Goal: Find contact information: Obtain details needed to contact an individual or organization

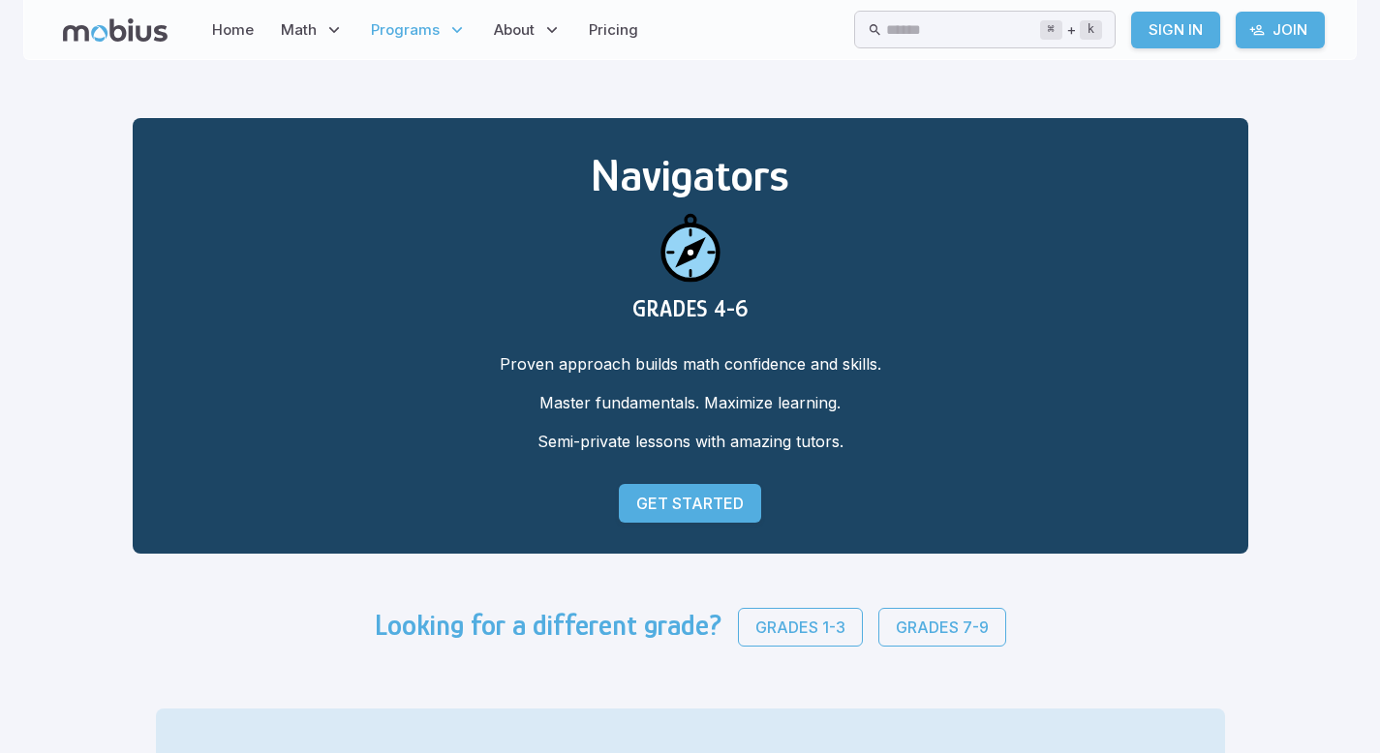
click at [447, 34] on icon at bounding box center [456, 29] width 19 height 19
click at [310, 23] on span "Math" at bounding box center [299, 29] width 36 height 21
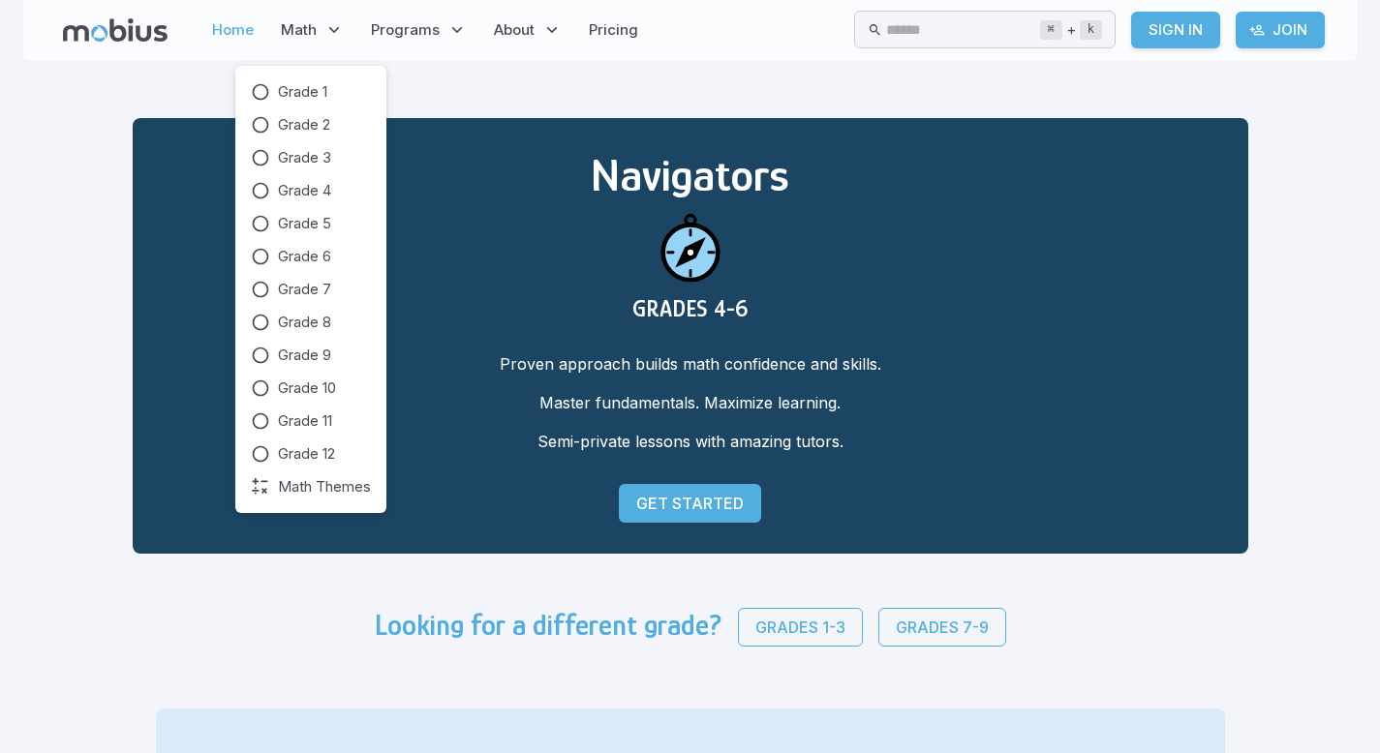
click at [233, 40] on link "Home" at bounding box center [232, 30] width 53 height 45
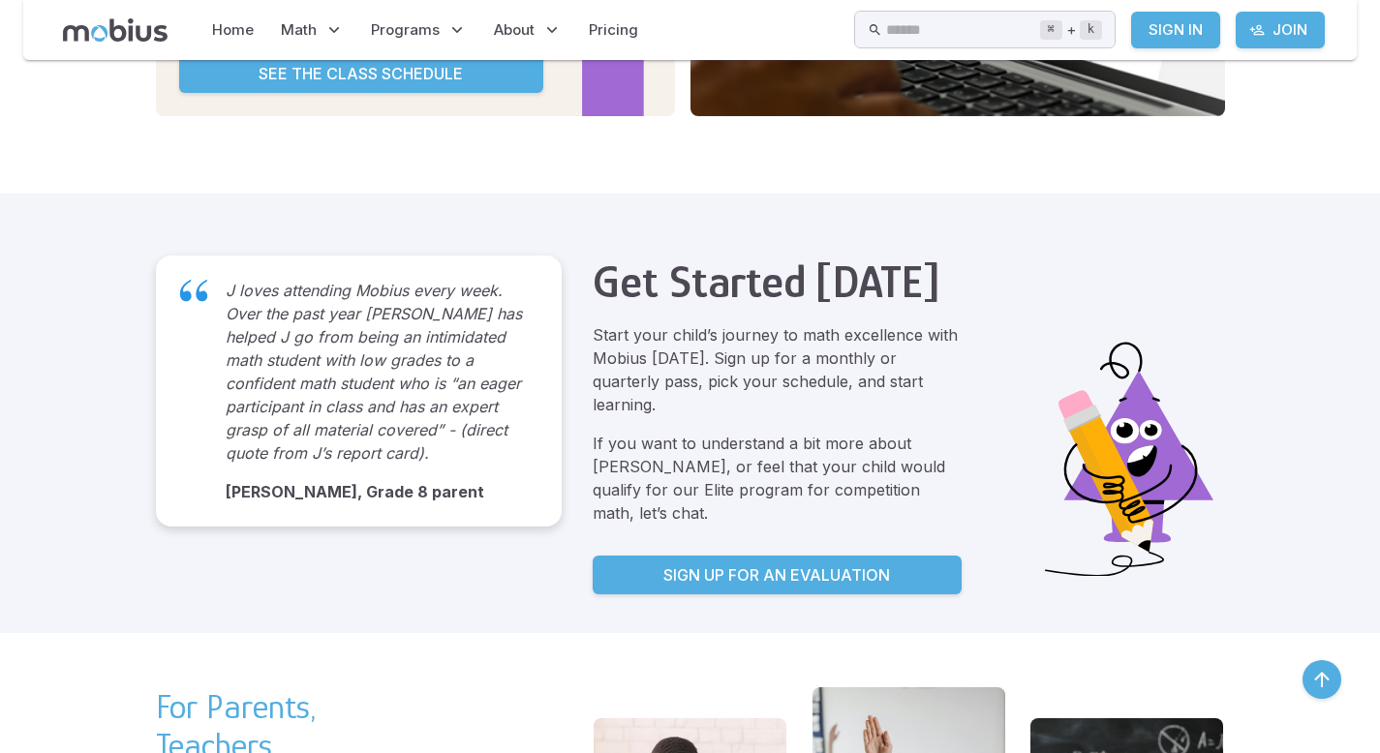
scroll to position [2835, 0]
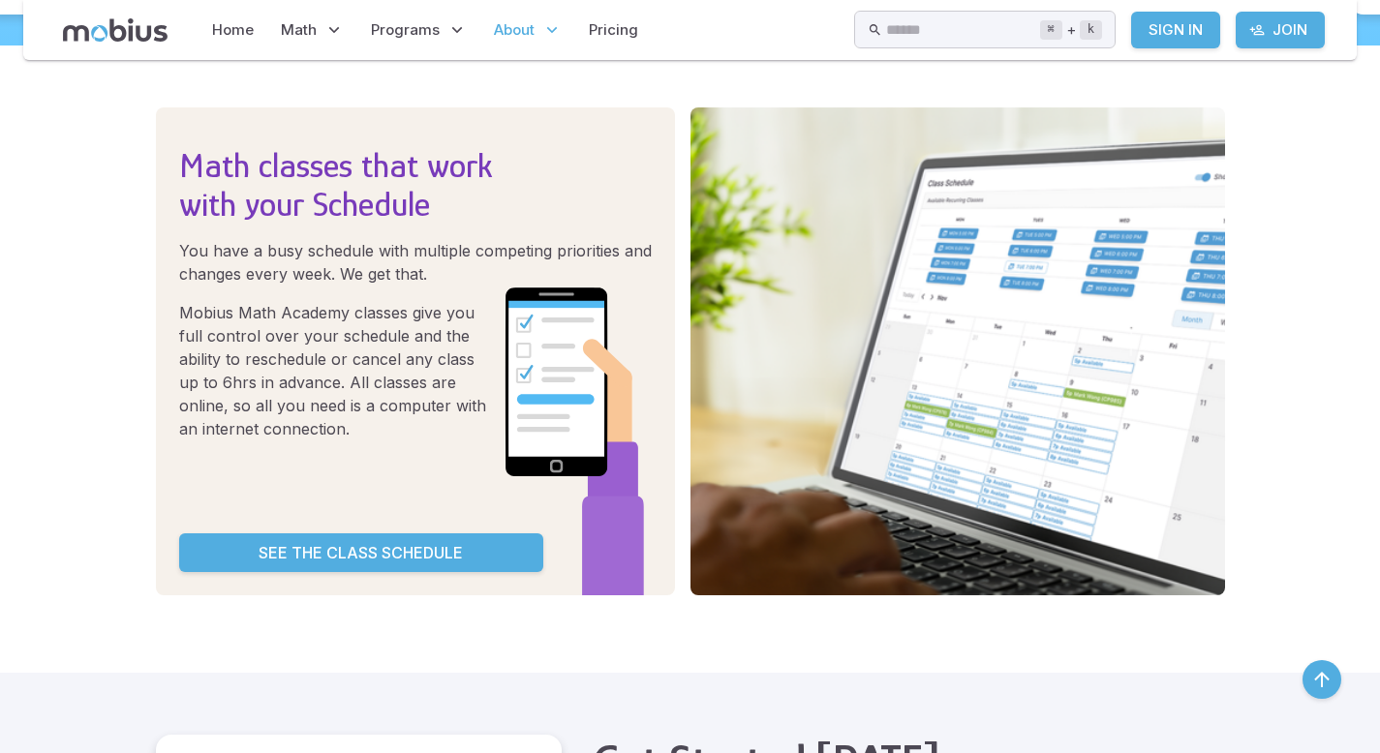
click at [545, 32] on icon at bounding box center [551, 29] width 19 height 19
click at [436, 32] on p "Programs" at bounding box center [418, 30] width 107 height 45
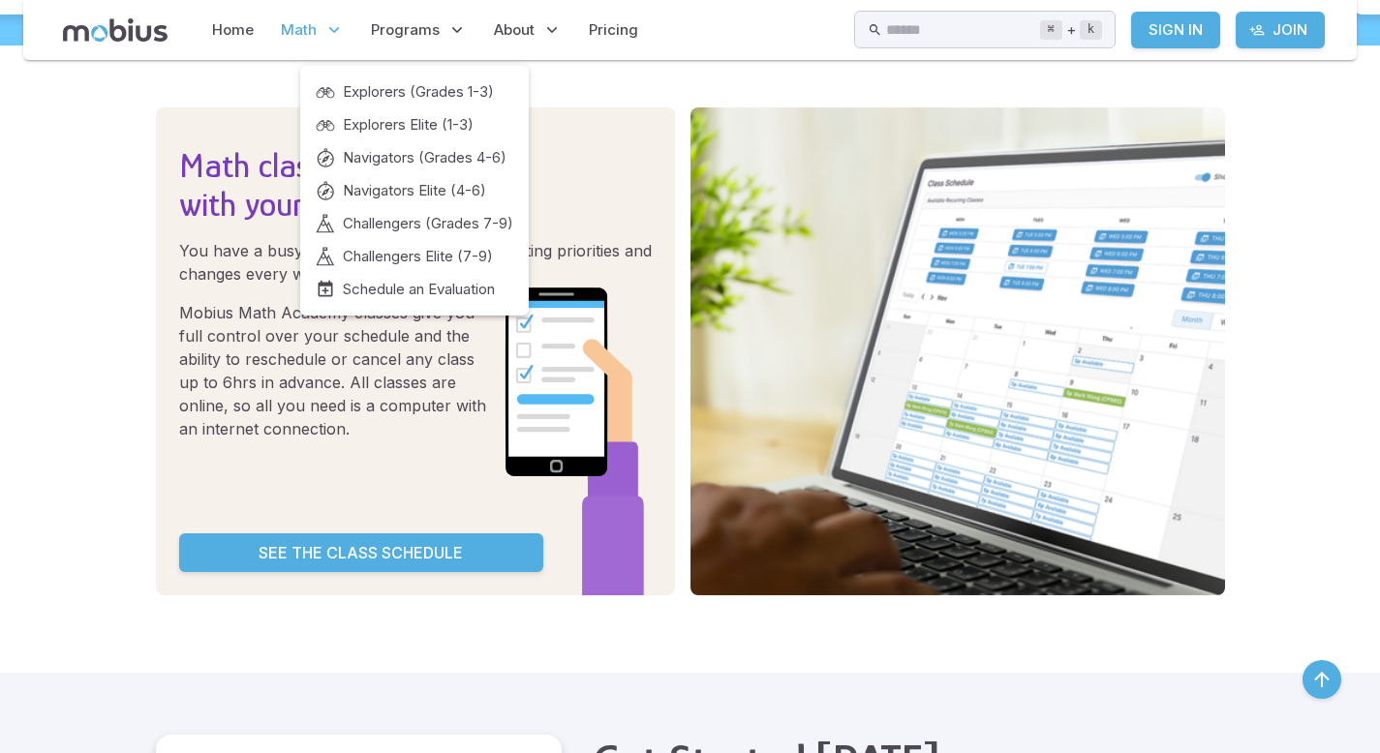
click at [311, 35] on span "Math" at bounding box center [299, 29] width 36 height 21
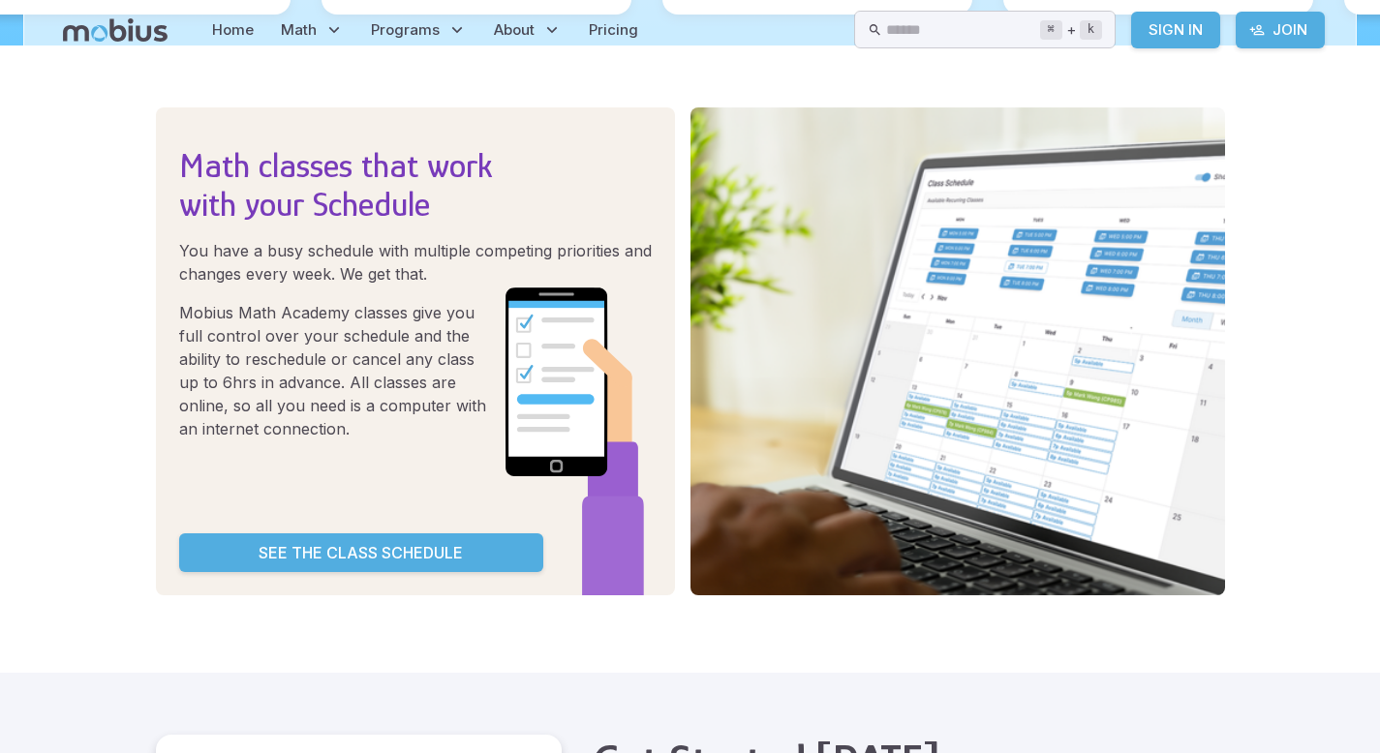
scroll to position [0, 0]
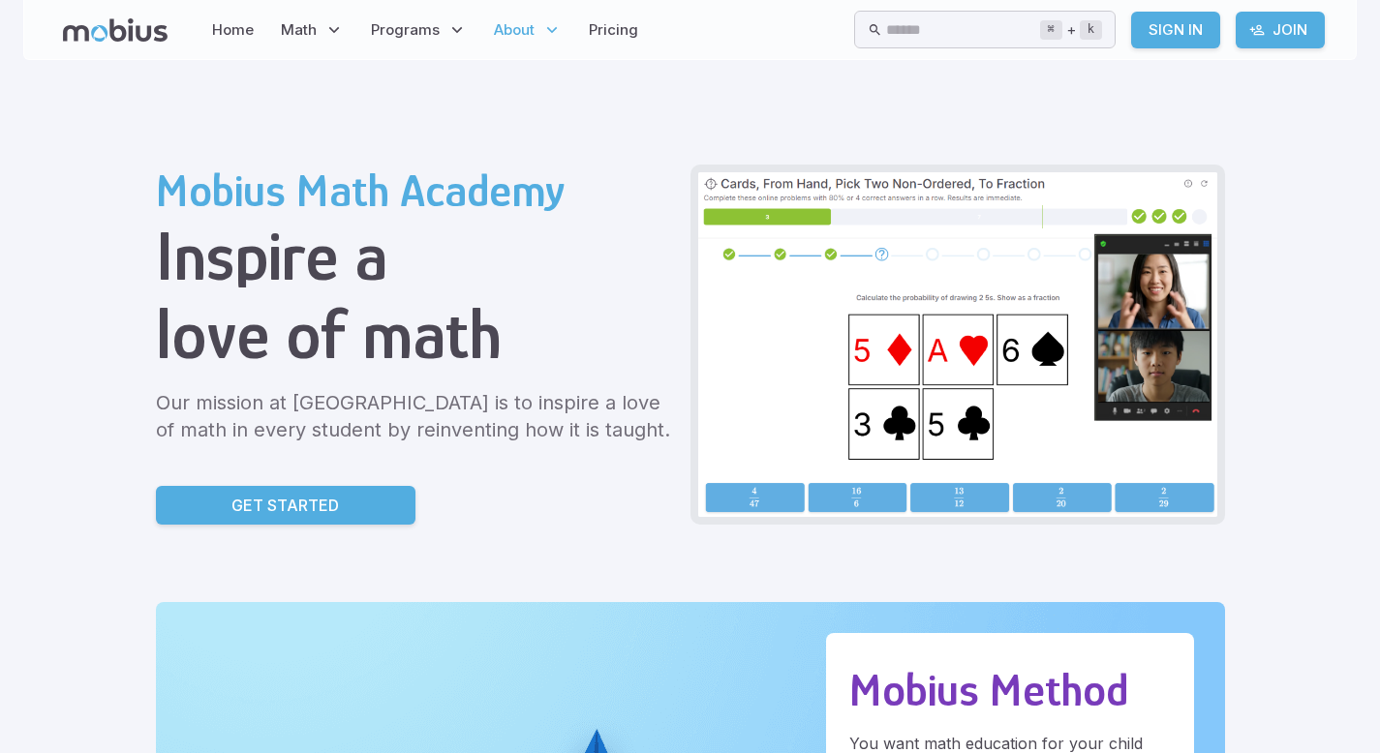
click at [548, 28] on icon at bounding box center [551, 29] width 19 height 19
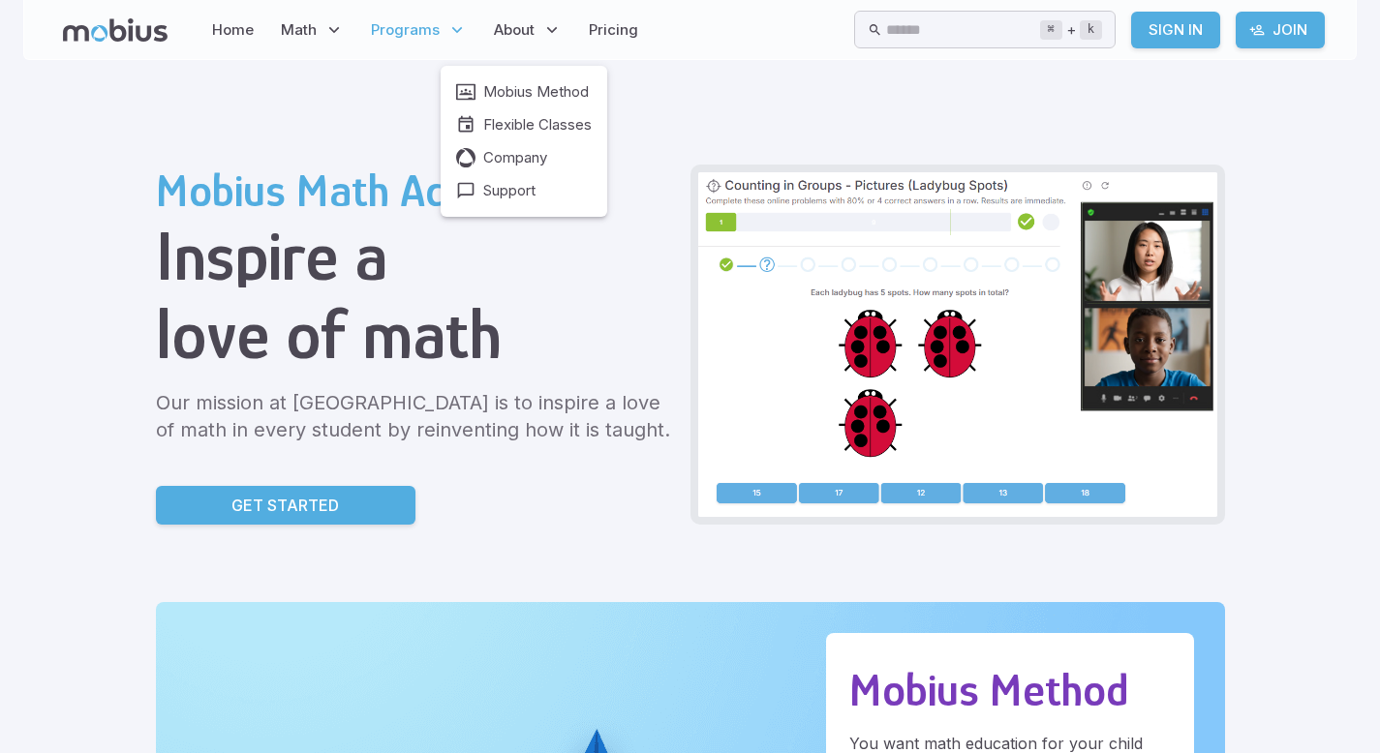
click at [435, 41] on p "Programs" at bounding box center [418, 30] width 107 height 45
click at [435, 26] on span "Programs" at bounding box center [405, 29] width 69 height 21
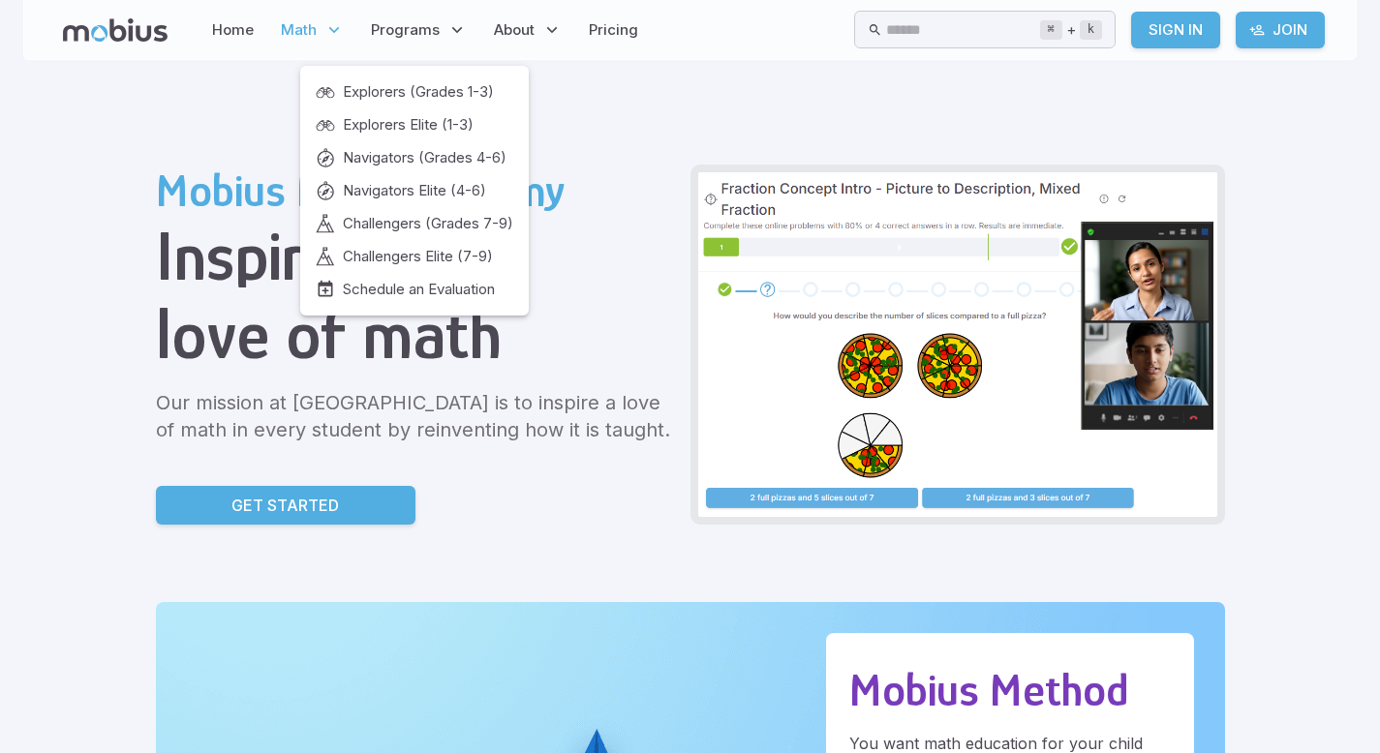
click at [313, 36] on span "Math" at bounding box center [299, 29] width 36 height 21
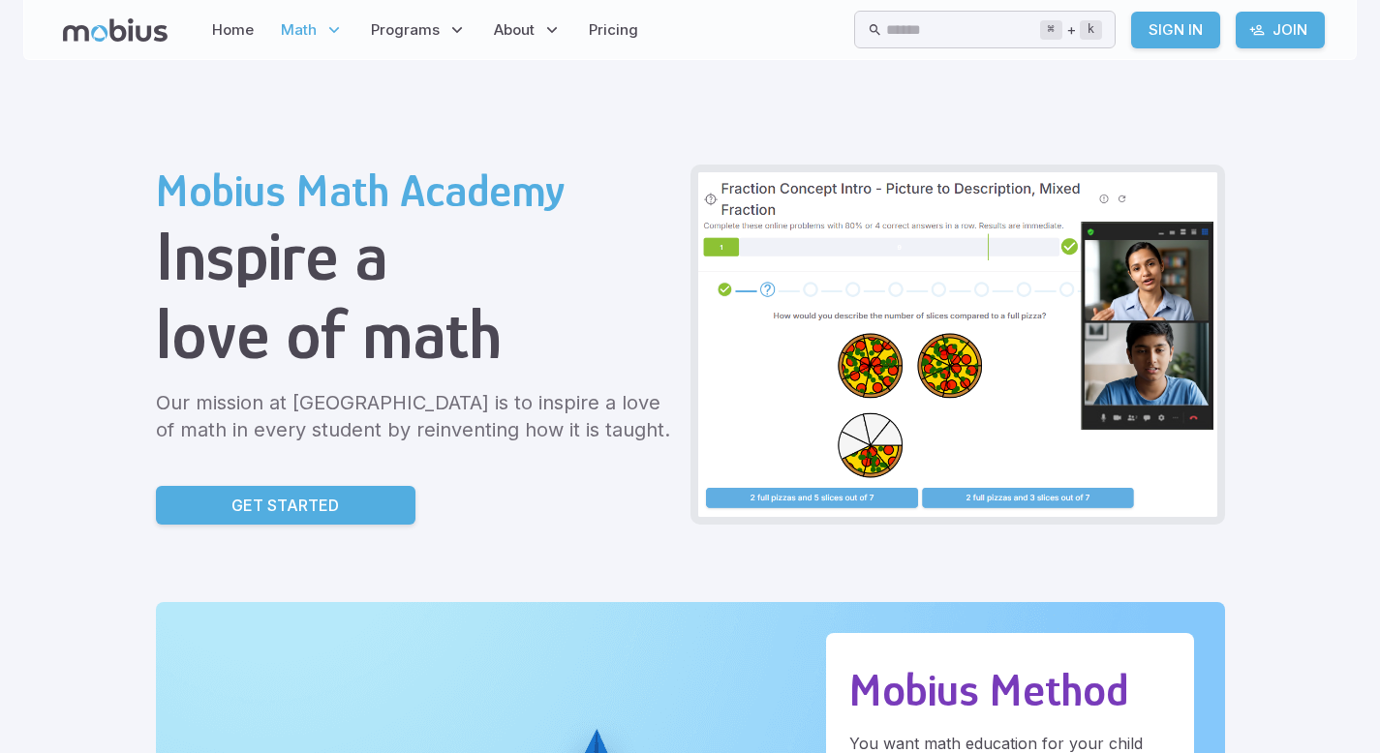
click at [313, 36] on span "Math" at bounding box center [299, 29] width 36 height 21
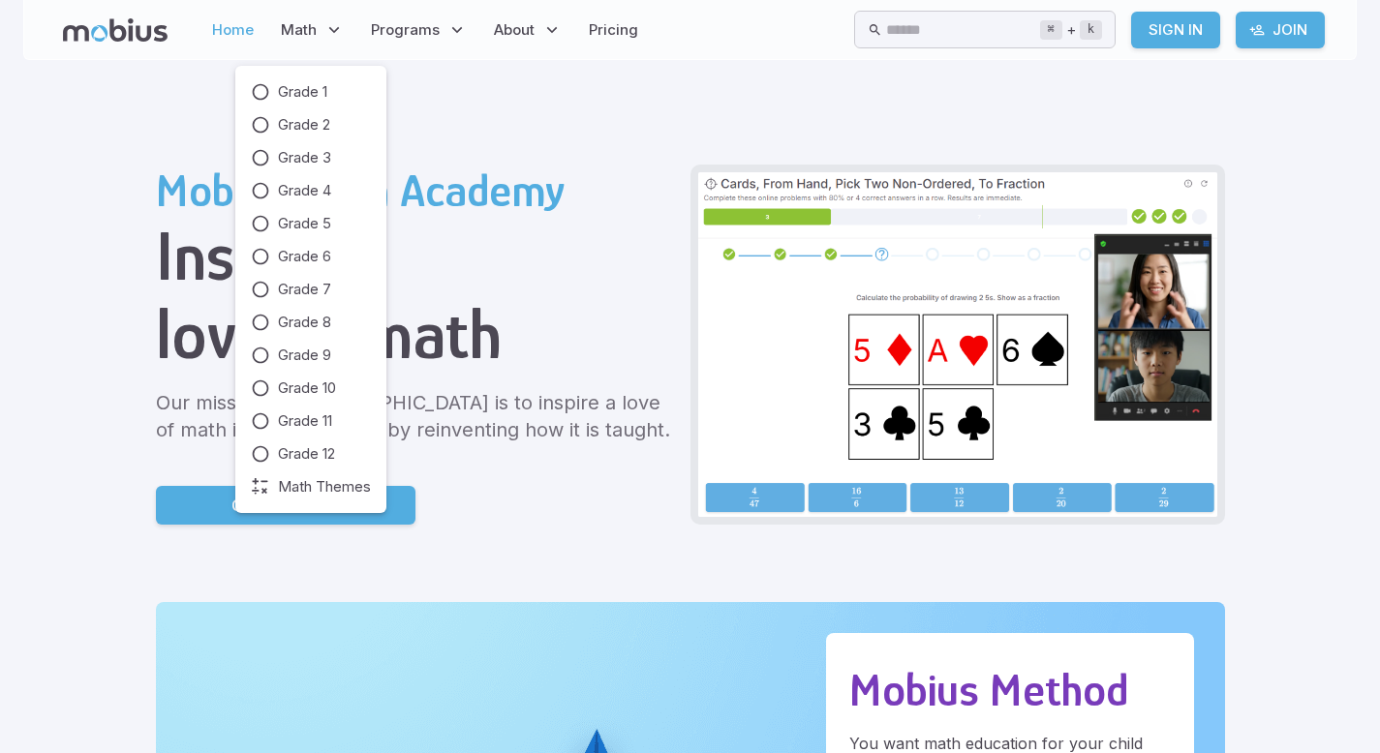
click at [242, 25] on link "Home" at bounding box center [232, 30] width 53 height 45
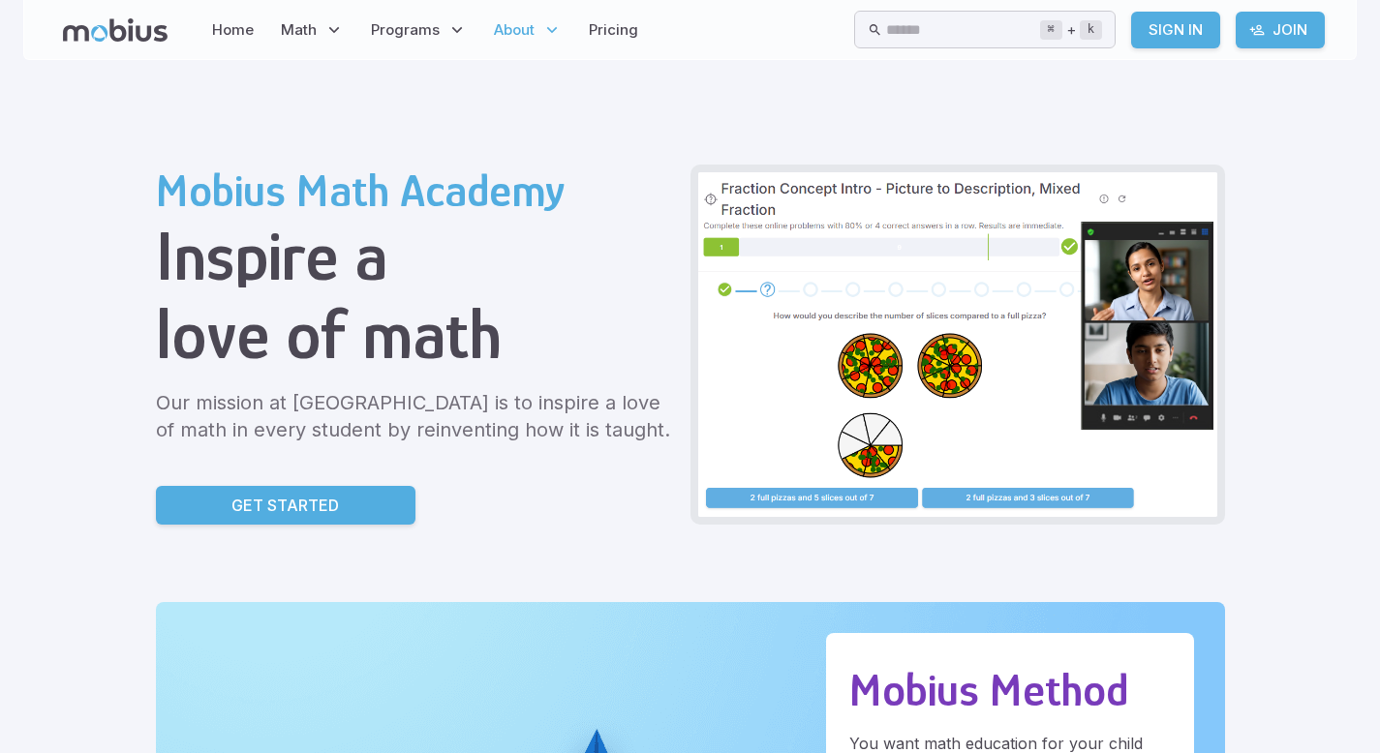
click at [543, 35] on icon at bounding box center [551, 29] width 19 height 19
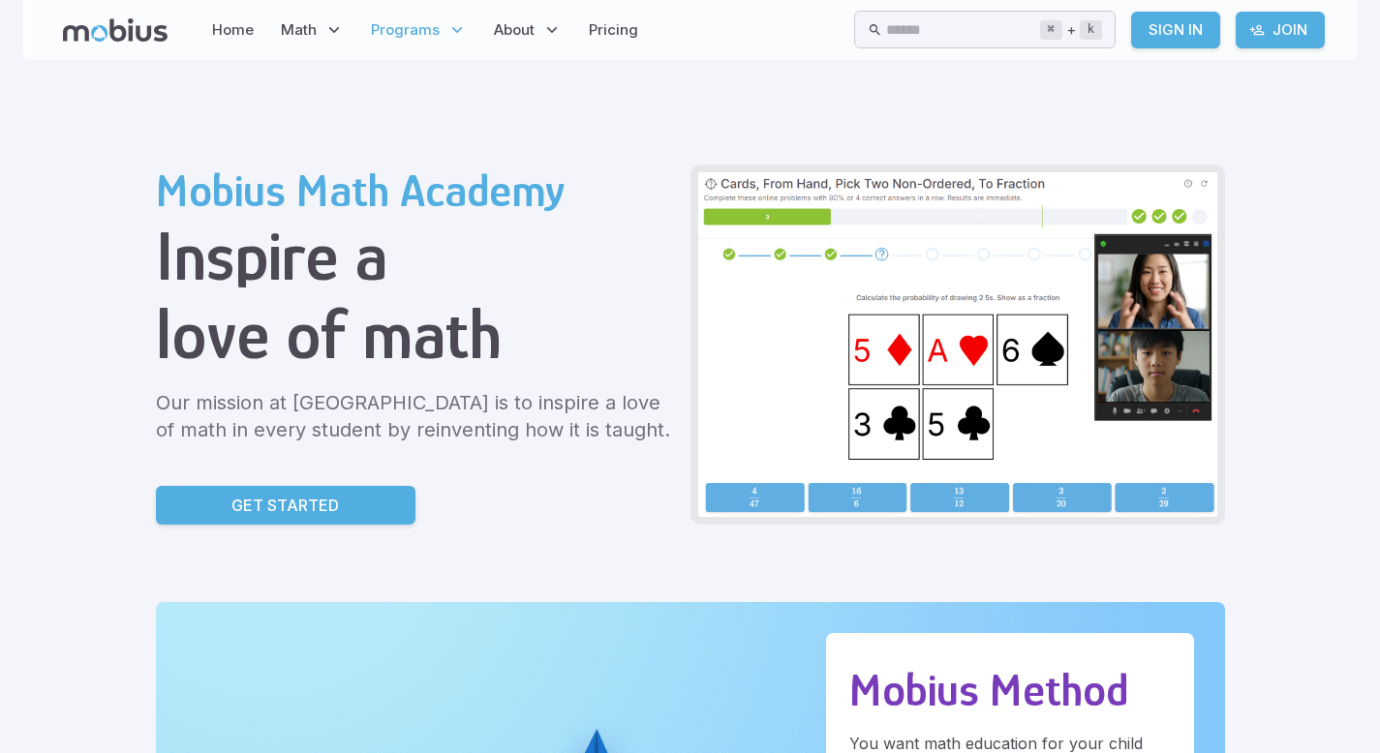
click at [439, 33] on p "Programs" at bounding box center [418, 30] width 107 height 45
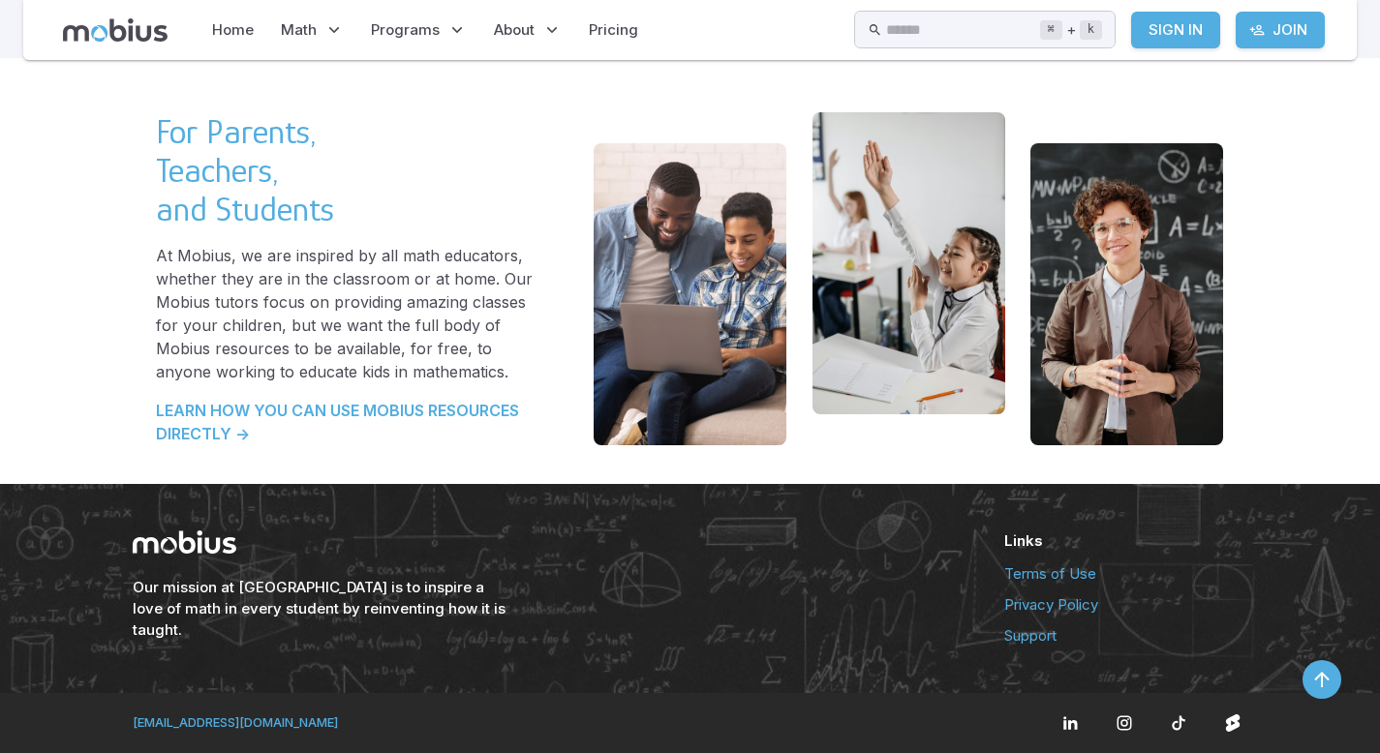
scroll to position [4066, 0]
drag, startPoint x: 334, startPoint y: 721, endPoint x: 137, endPoint y: 725, distance: 197.6
click at [133, 727] on div "[EMAIL_ADDRESS][DOMAIN_NAME]" at bounding box center [690, 723] width 1162 height 60
copy link "[EMAIL_ADDRESS][DOMAIN_NAME]"
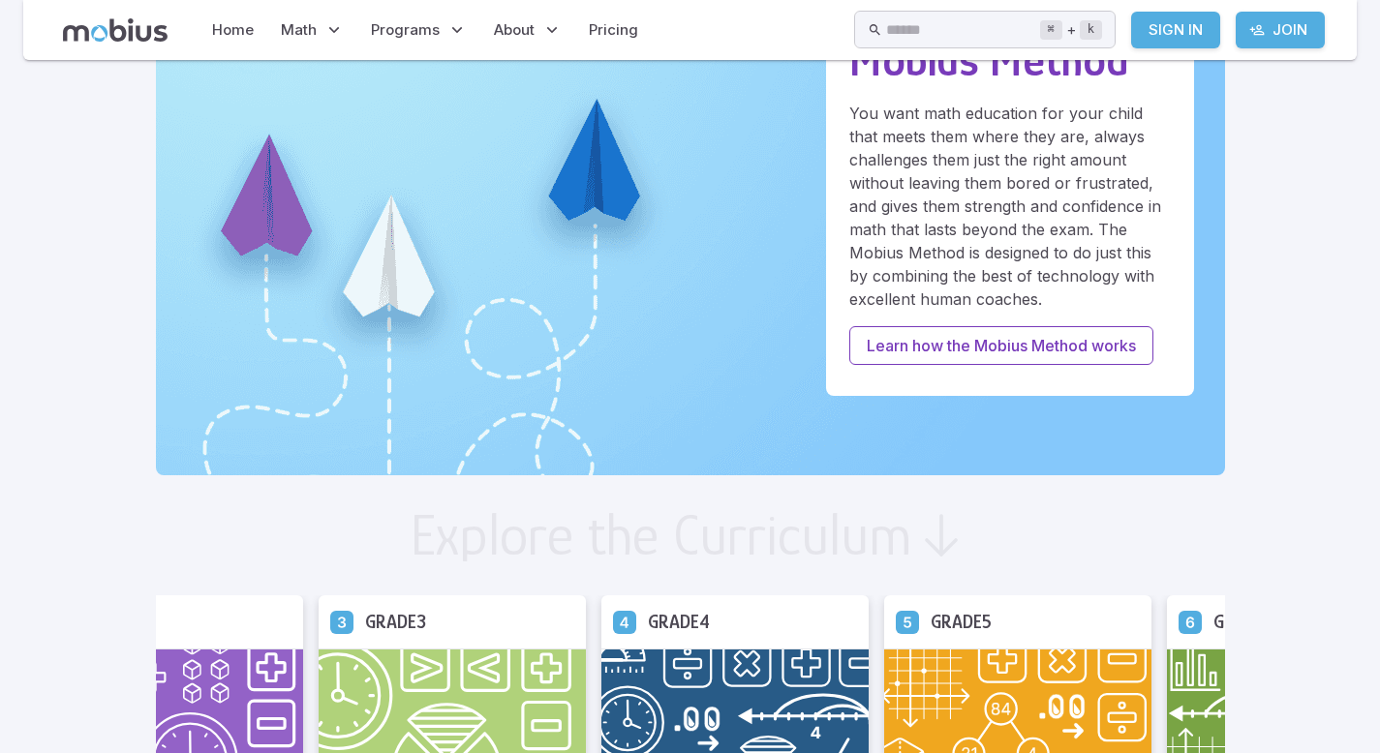
scroll to position [0, 0]
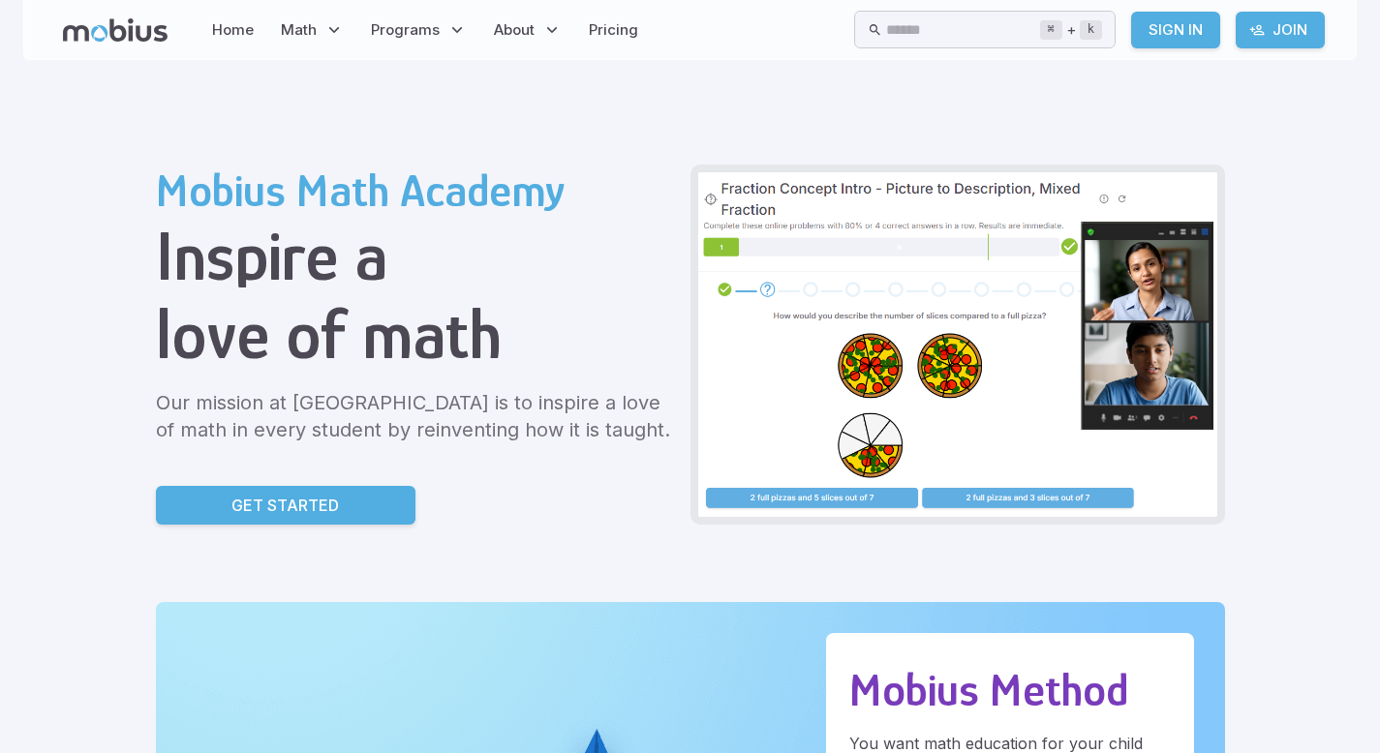
click at [315, 30] on p "Math" at bounding box center [312, 30] width 75 height 45
